Goal: Entertainment & Leisure: Consume media (video, audio)

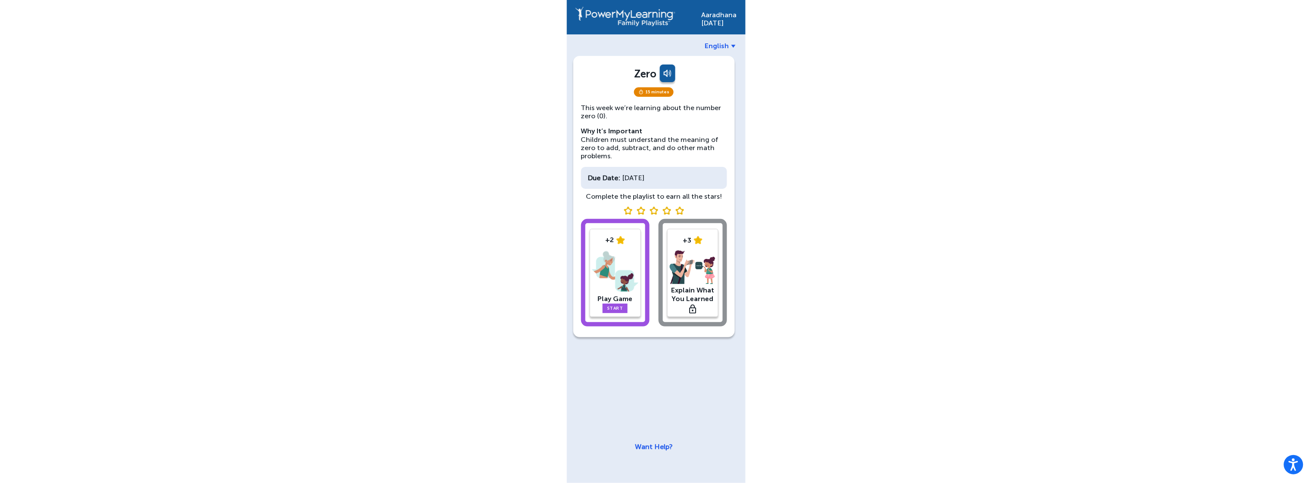
click at [466, 179] on div "Aaradhana Raja English Zero 15 minutes This week we’re learning about the numbe…" at bounding box center [656, 241] width 1312 height 483
click at [584, 272] on div "+2 Play Game Start" at bounding box center [615, 273] width 68 height 108
